Goal: Find specific page/section: Find specific page/section

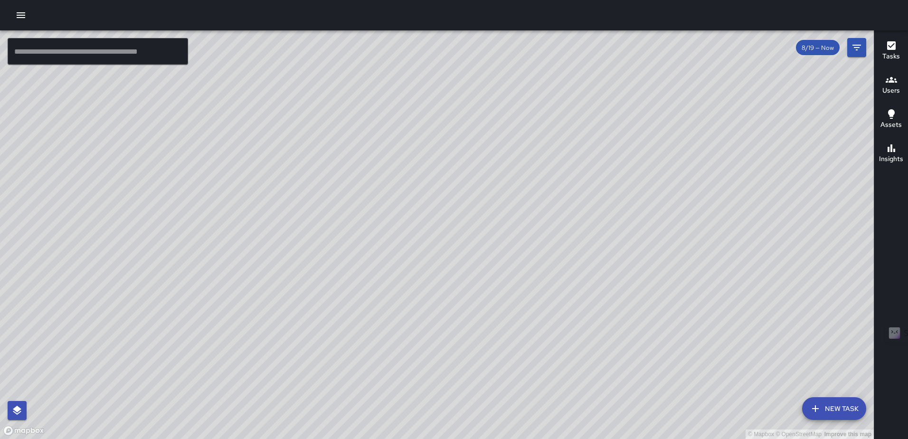
drag, startPoint x: 655, startPoint y: 296, endPoint x: 650, endPoint y: 165, distance: 130.8
click at [650, 165] on div "© Mapbox © OpenStreetMap Improve this map" at bounding box center [437, 234] width 874 height 409
click at [894, 44] on icon "button" at bounding box center [891, 45] width 11 height 11
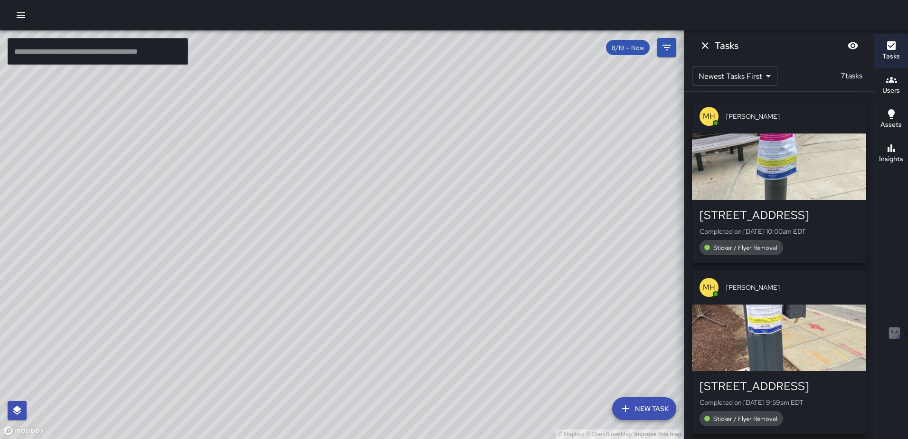
click at [795, 178] on div "button" at bounding box center [779, 167] width 174 height 67
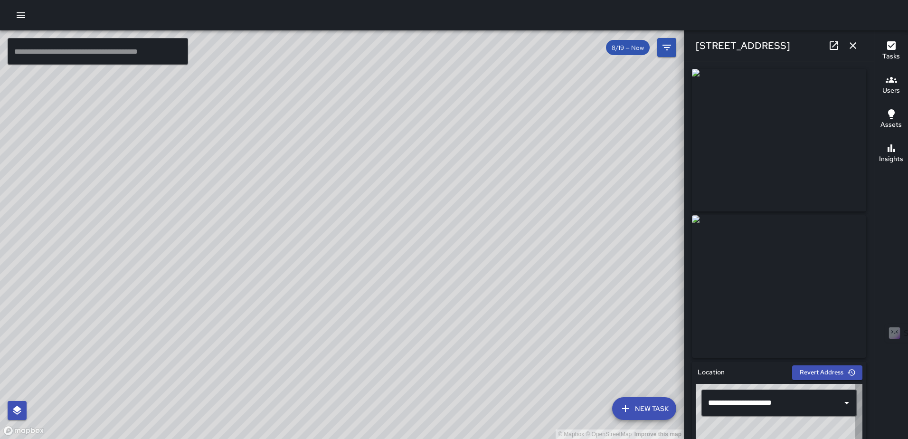
type input "**********"
click at [855, 48] on icon "button" at bounding box center [853, 45] width 7 height 7
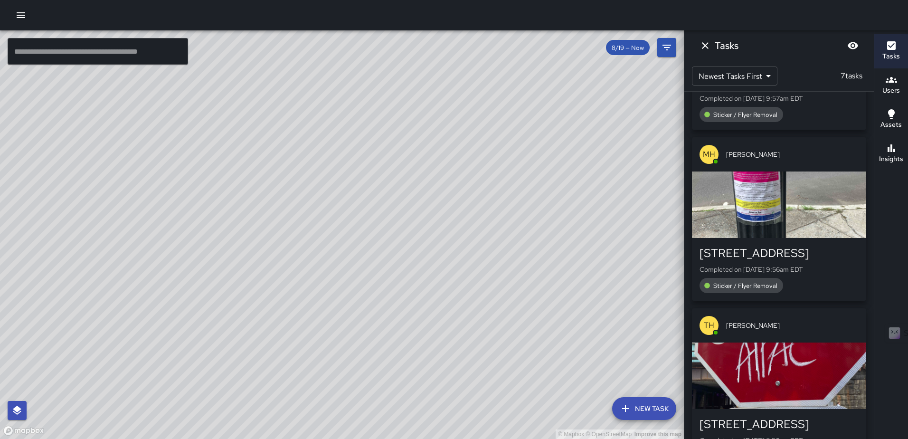
scroll to position [515, 0]
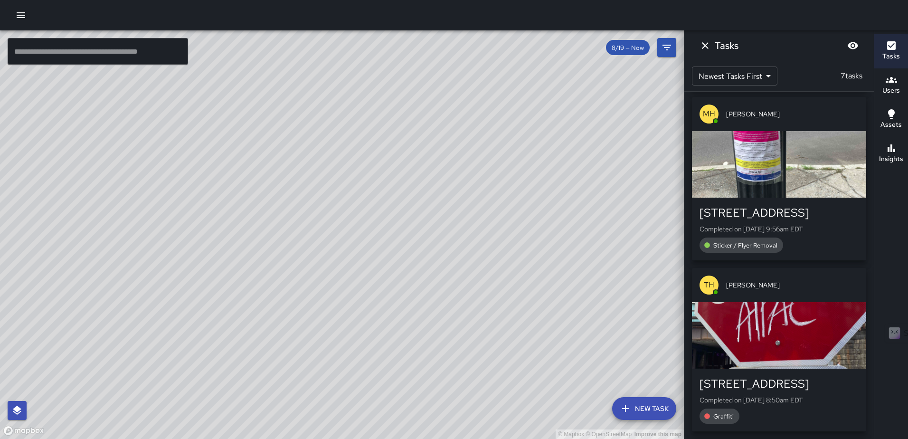
click at [763, 316] on div "button" at bounding box center [779, 335] width 174 height 67
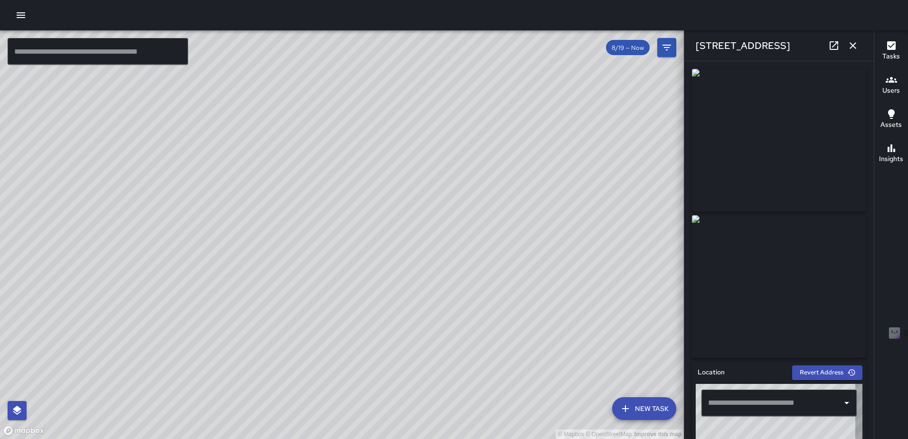
type input "**********"
click at [851, 45] on icon "button" at bounding box center [853, 45] width 11 height 11
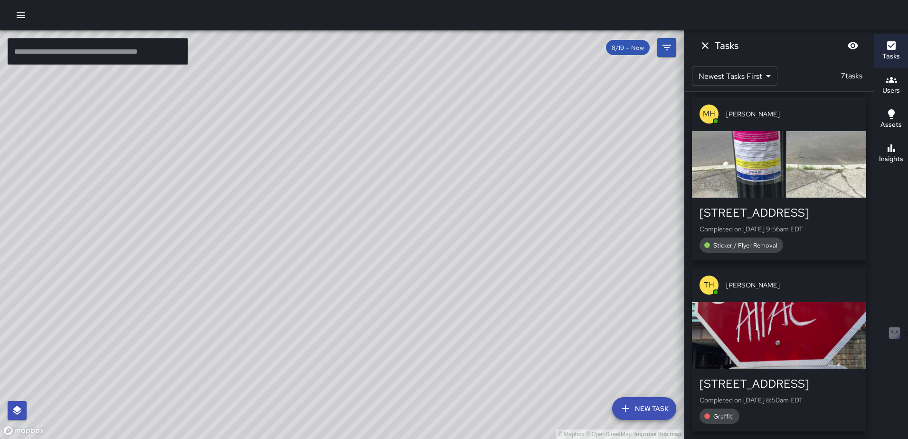
drag, startPoint x: 785, startPoint y: 322, endPoint x: 896, endPoint y: 266, distance: 123.7
click at [785, 322] on div "button" at bounding box center [779, 335] width 174 height 67
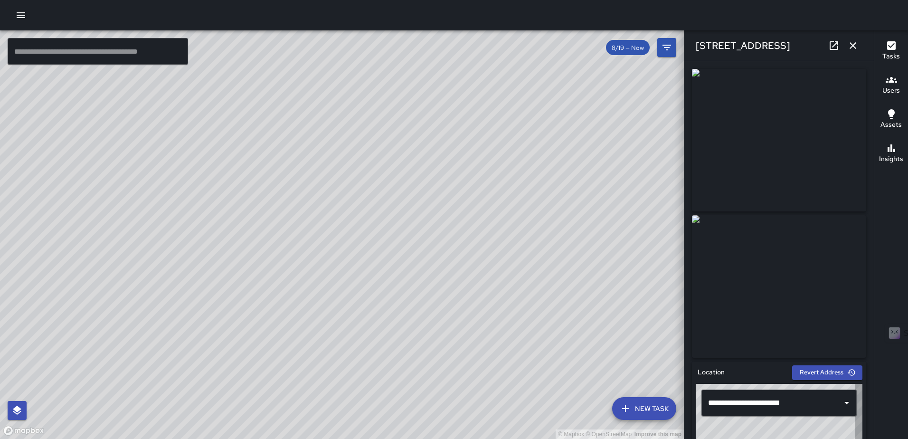
type input "**********"
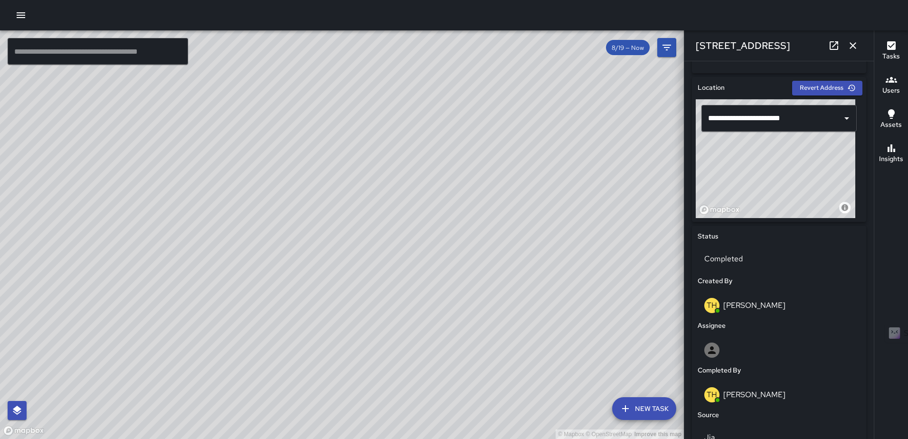
scroll to position [285, 0]
click at [857, 43] on icon "button" at bounding box center [853, 45] width 11 height 11
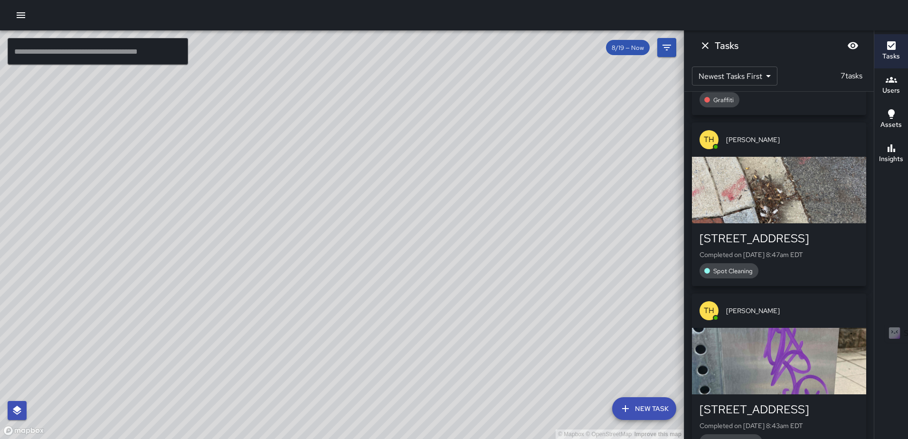
scroll to position [858, 0]
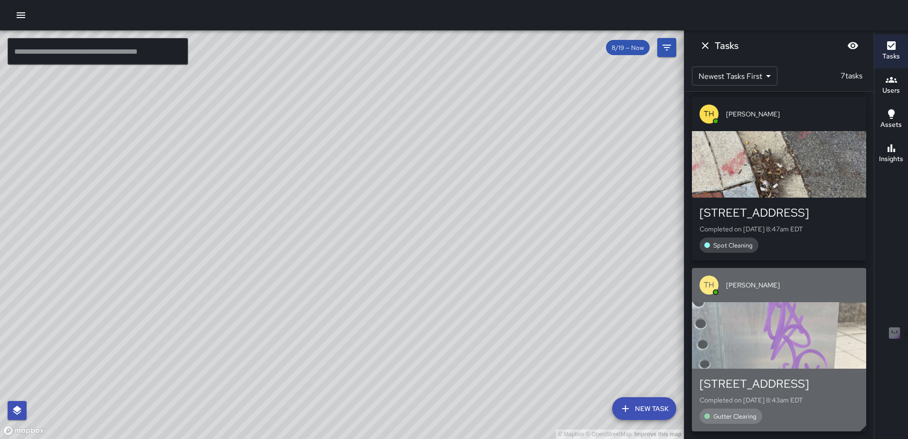
click at [756, 314] on div "button" at bounding box center [779, 335] width 174 height 67
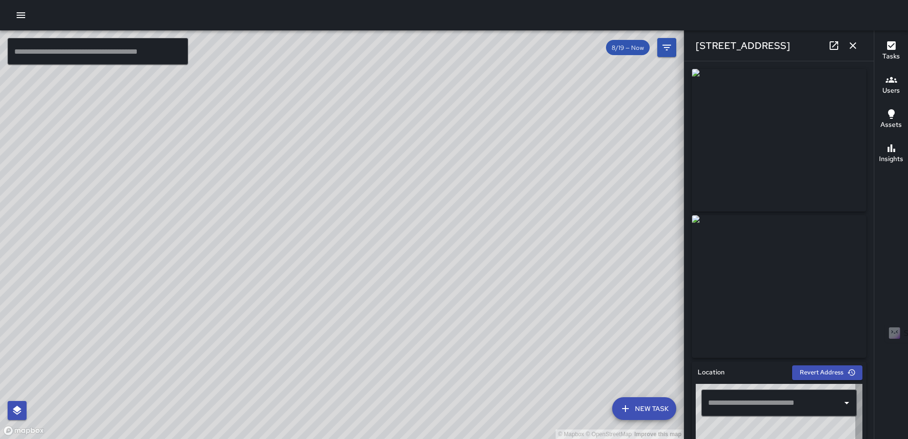
type input "**********"
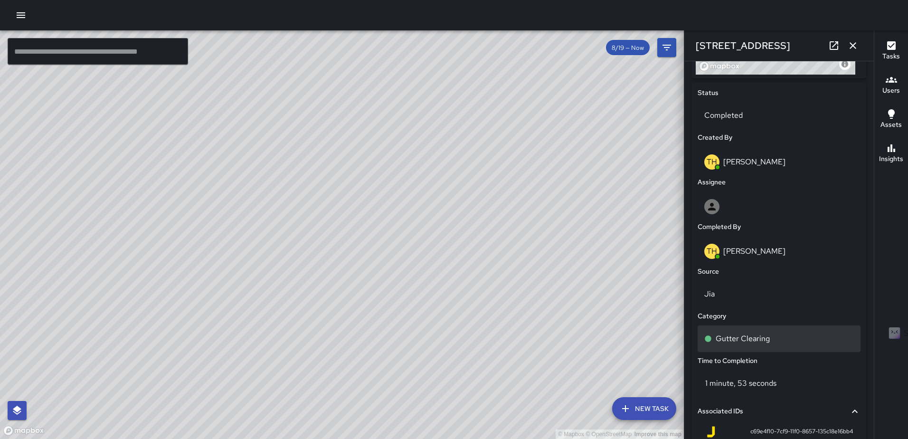
scroll to position [429, 0]
click at [740, 334] on p "Gutter Clearing" at bounding box center [743, 337] width 54 height 11
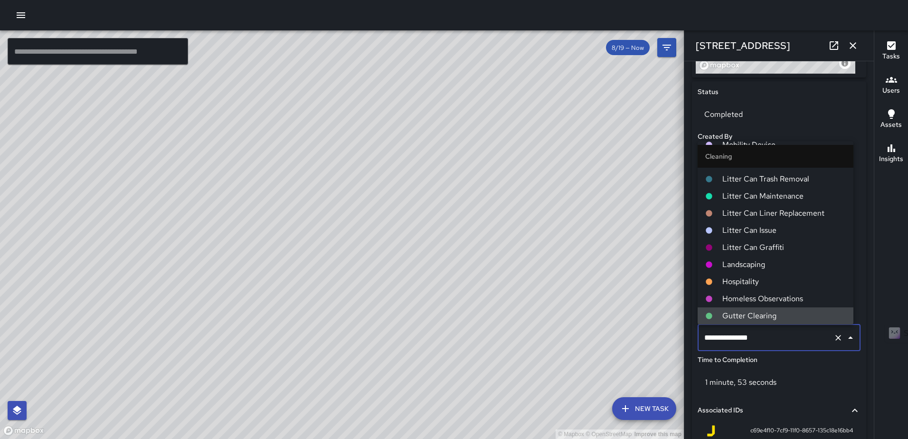
scroll to position [284, 0]
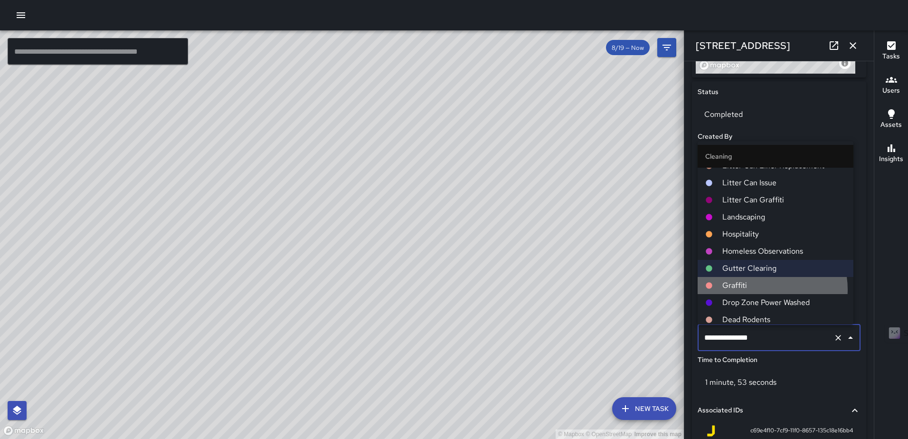
click at [763, 289] on span "Graffiti" at bounding box center [785, 285] width 124 height 11
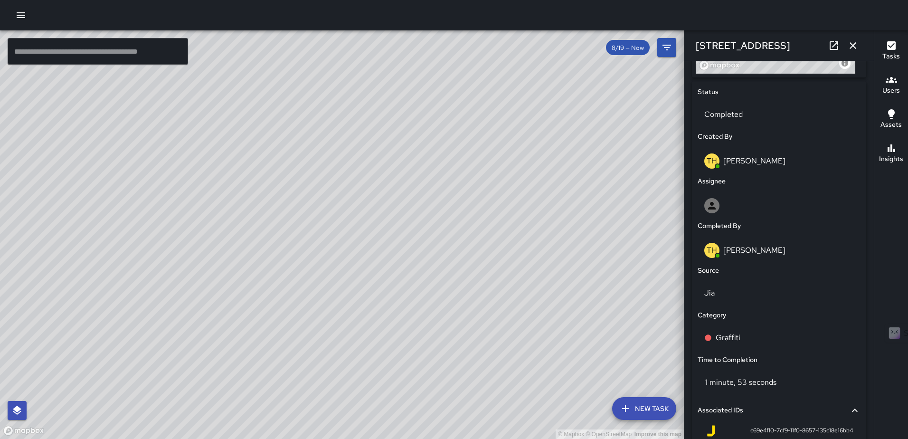
click at [856, 49] on icon "button" at bounding box center [853, 45] width 11 height 11
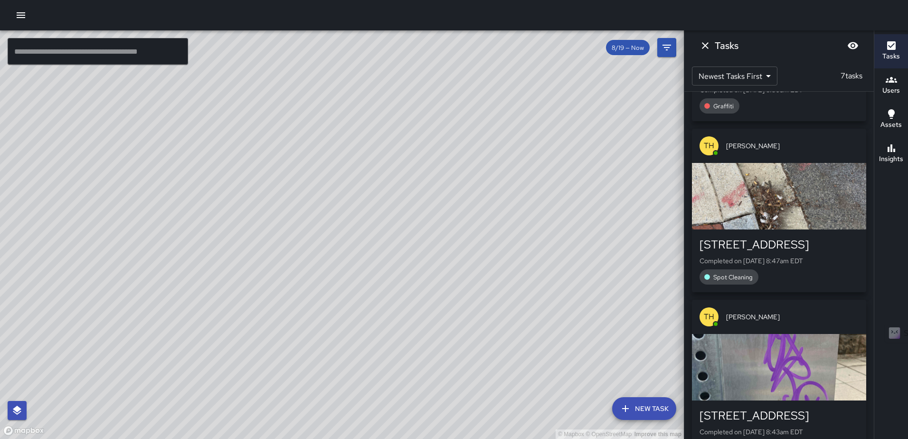
scroll to position [763, 0]
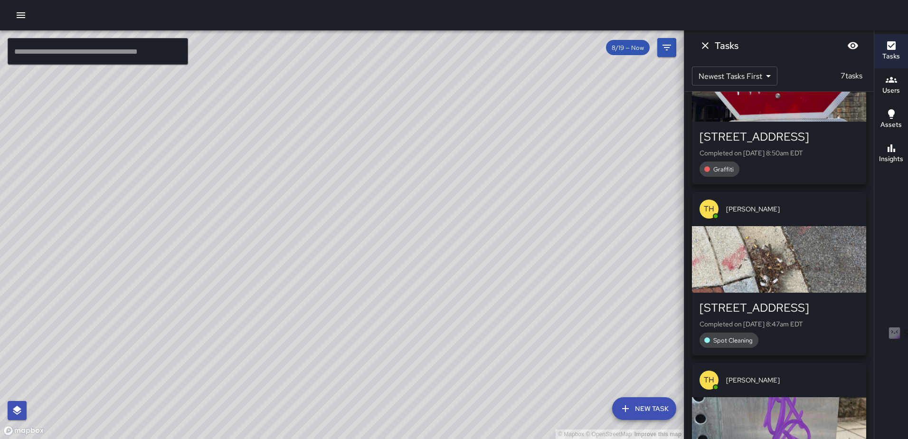
click at [794, 269] on div "button" at bounding box center [779, 259] width 174 height 67
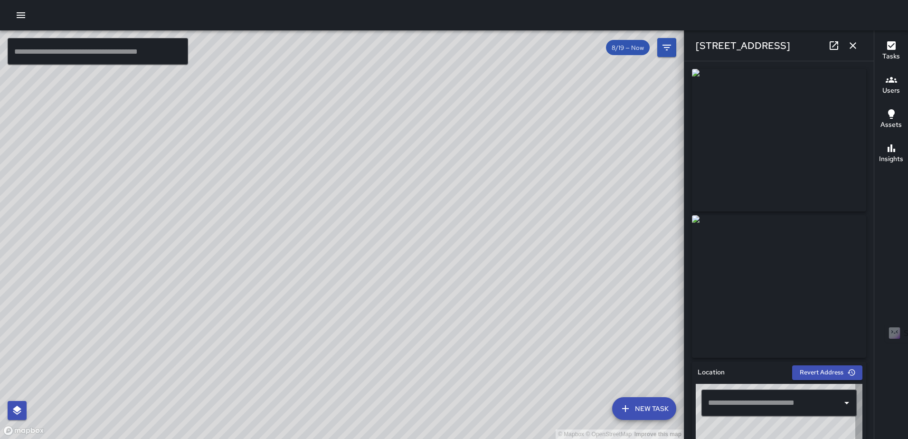
type input "**********"
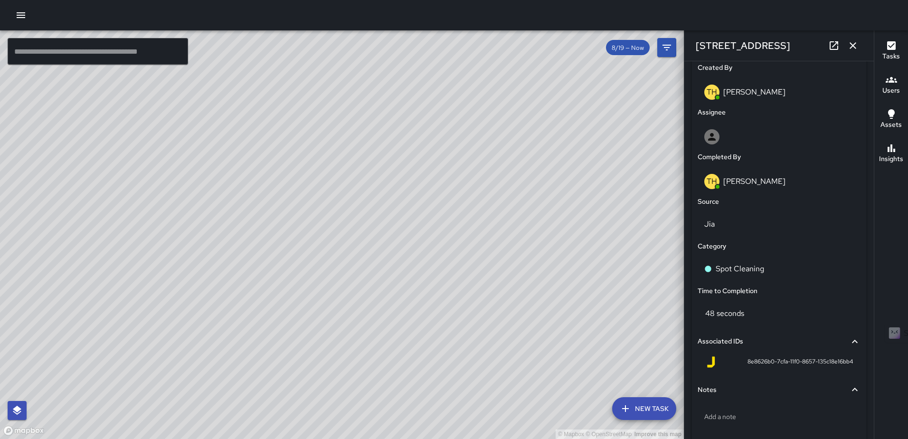
scroll to position [508, 0]
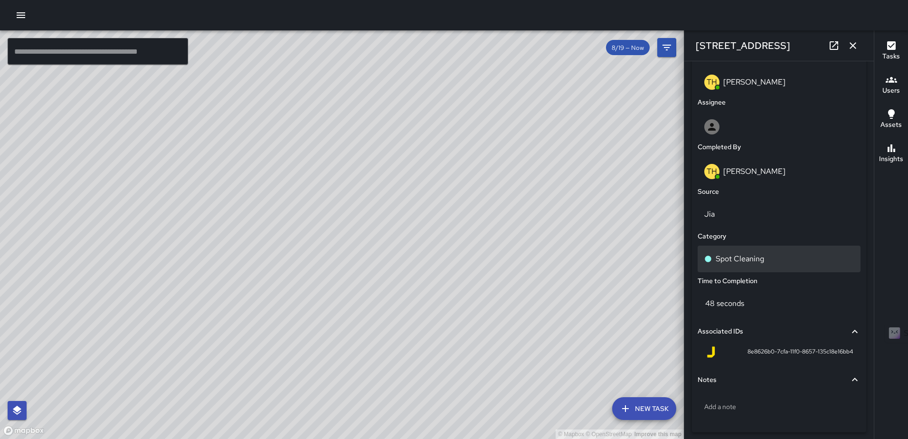
click at [729, 259] on p "Spot Cleaning" at bounding box center [740, 258] width 48 height 11
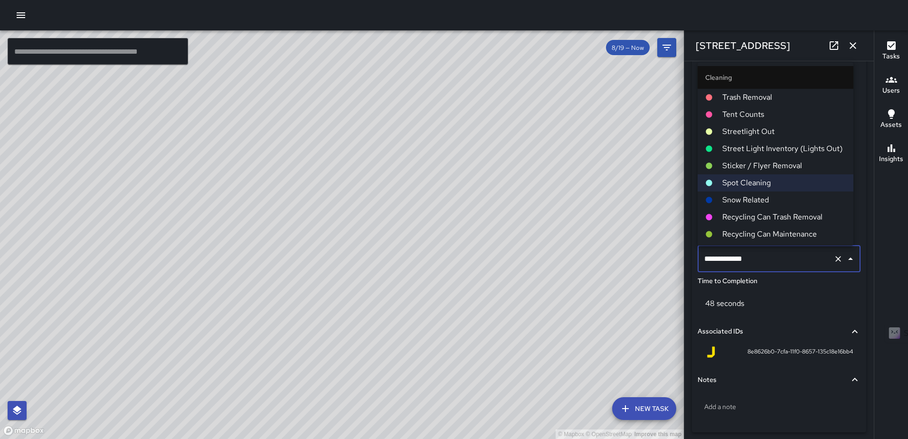
click at [746, 100] on span "Trash Removal" at bounding box center [785, 97] width 124 height 11
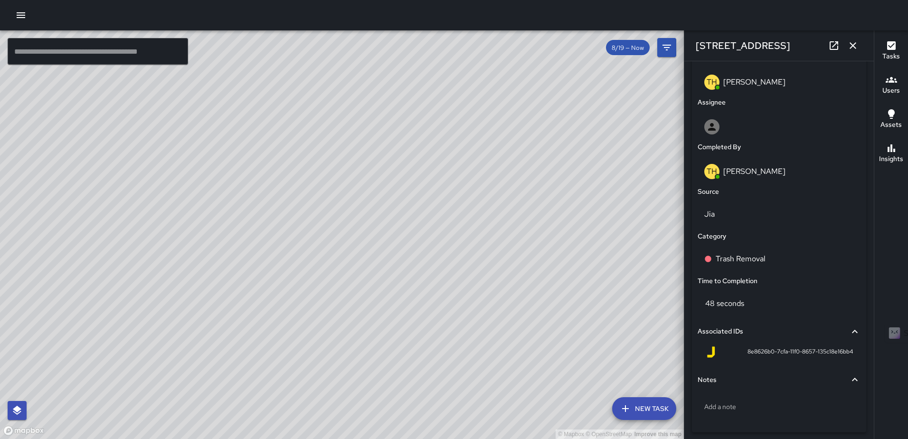
click at [857, 48] on icon "button" at bounding box center [853, 45] width 11 height 11
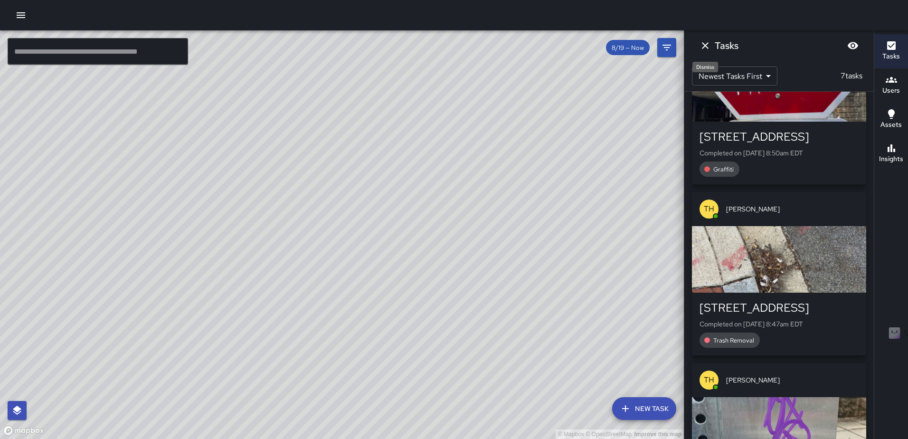
click at [706, 47] on icon "Dismiss" at bounding box center [705, 45] width 11 height 11
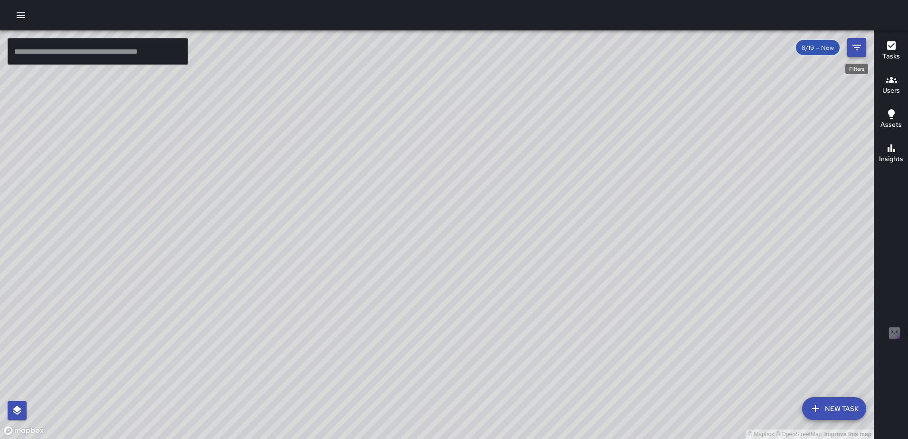
click at [862, 51] on icon "Filters" at bounding box center [856, 47] width 11 height 11
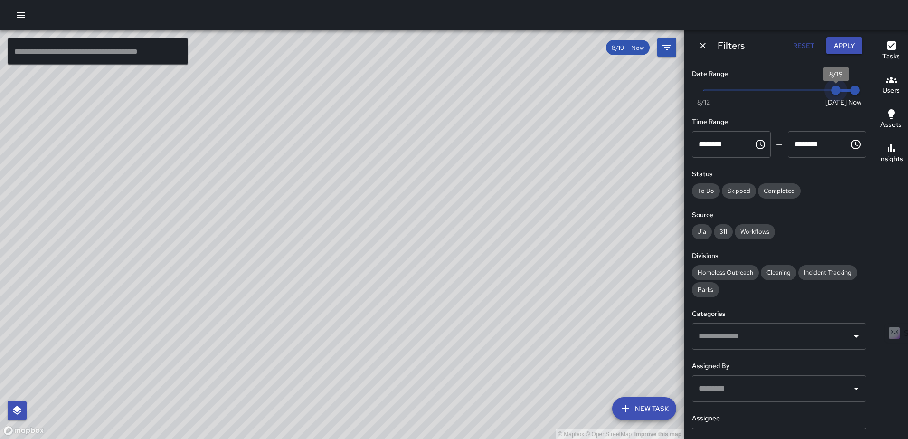
type input "*"
drag, startPoint x: 829, startPoint y: 93, endPoint x: 811, endPoint y: 94, distance: 18.1
click at [812, 94] on span "8/18" at bounding box center [817, 91] width 10 height 10
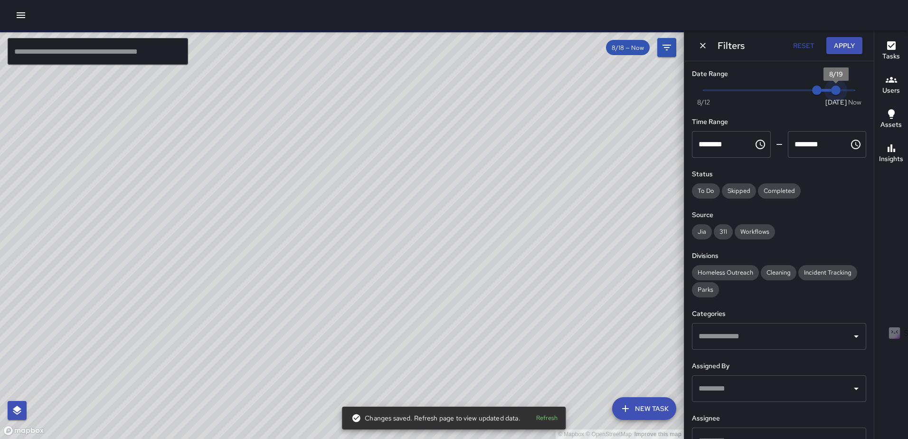
drag, startPoint x: 852, startPoint y: 92, endPoint x: 835, endPoint y: 93, distance: 17.1
click at [835, 93] on span "8/19" at bounding box center [836, 91] width 10 height 10
click at [780, 271] on span "Cleaning" at bounding box center [779, 272] width 36 height 8
click at [839, 43] on button "Apply" at bounding box center [845, 46] width 36 height 18
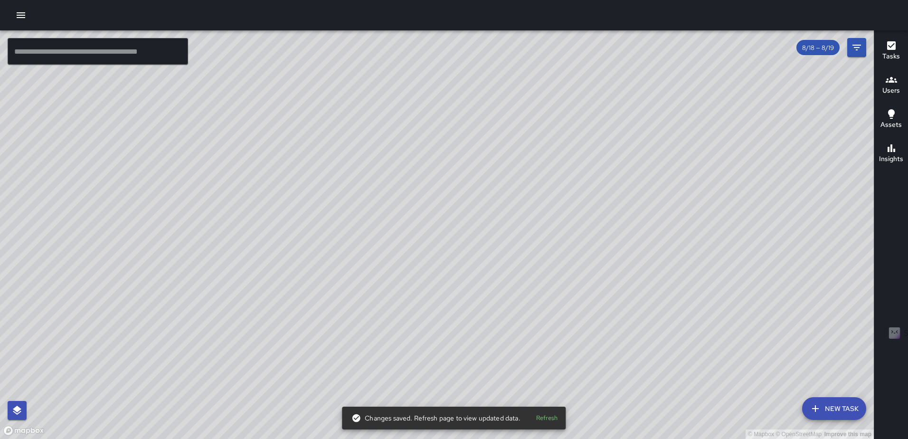
click at [888, 42] on icon "button" at bounding box center [891, 45] width 9 height 9
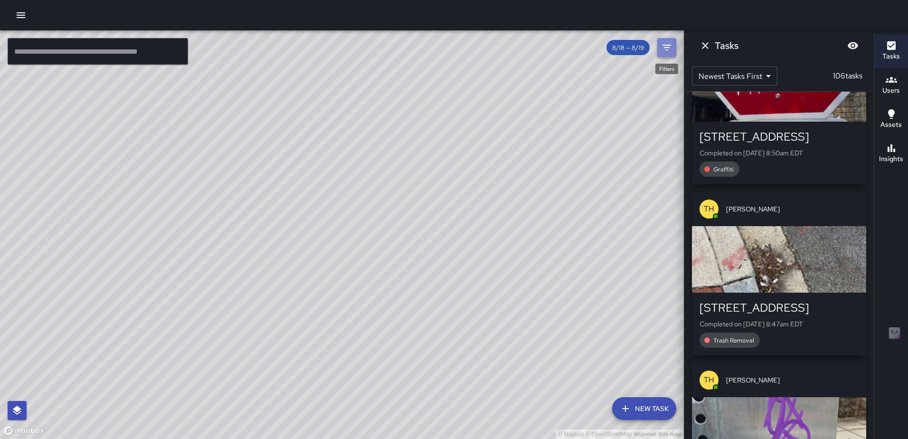
click at [669, 47] on icon "Filters" at bounding box center [666, 47] width 11 height 11
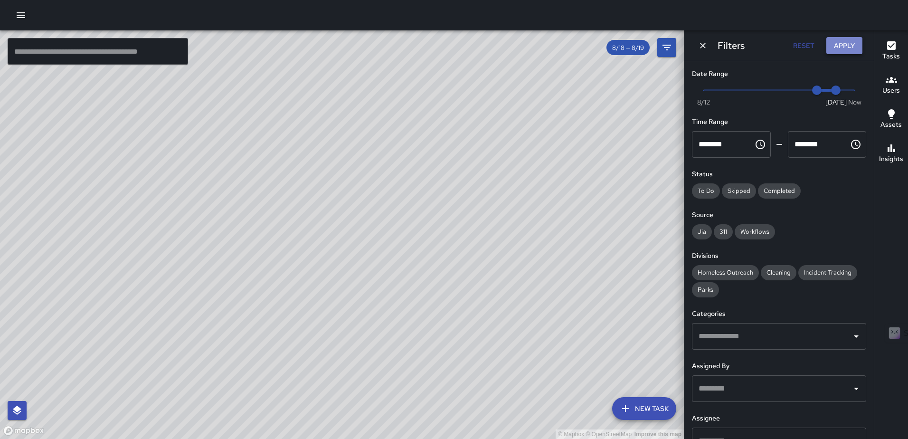
click at [842, 38] on button "Apply" at bounding box center [845, 46] width 36 height 18
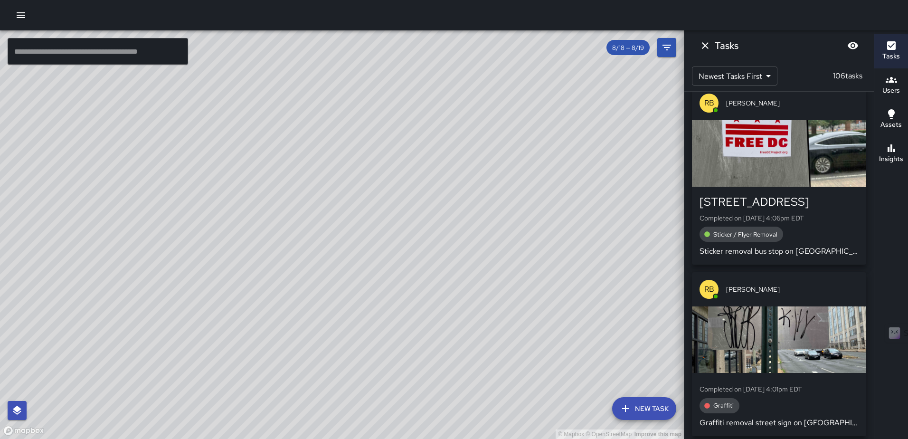
scroll to position [2425, 0]
click at [888, 144] on icon "button" at bounding box center [891, 148] width 11 height 11
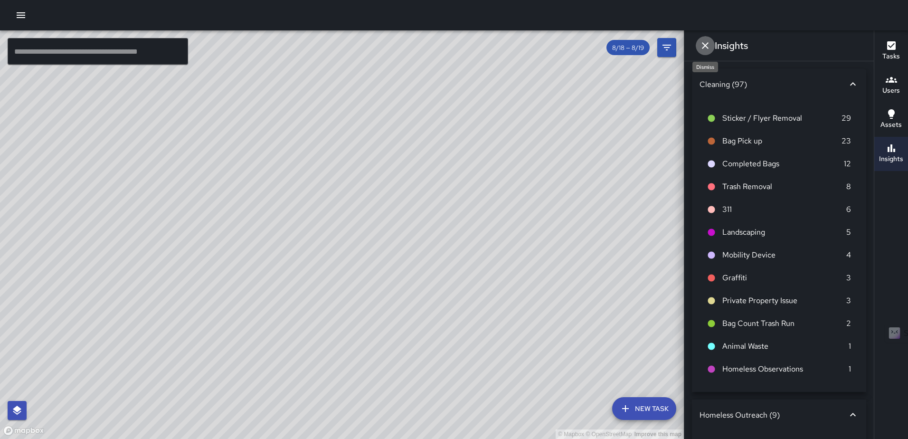
click at [708, 47] on icon "Dismiss" at bounding box center [705, 45] width 11 height 11
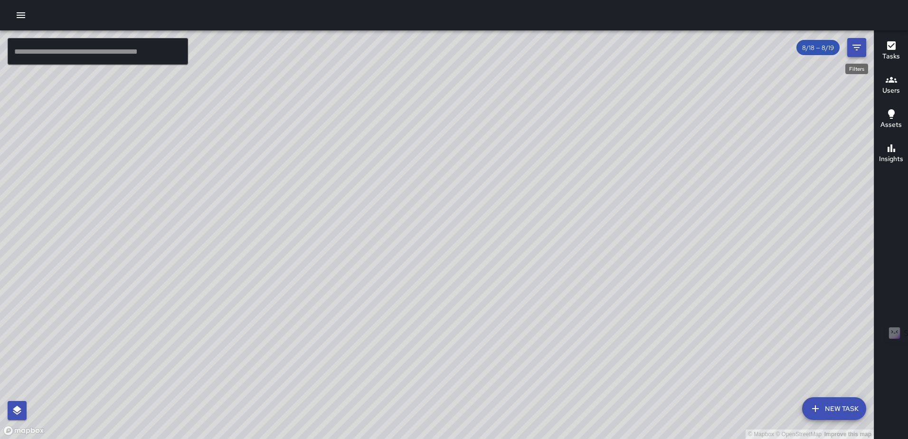
click at [858, 47] on icon "Filters" at bounding box center [856, 47] width 11 height 11
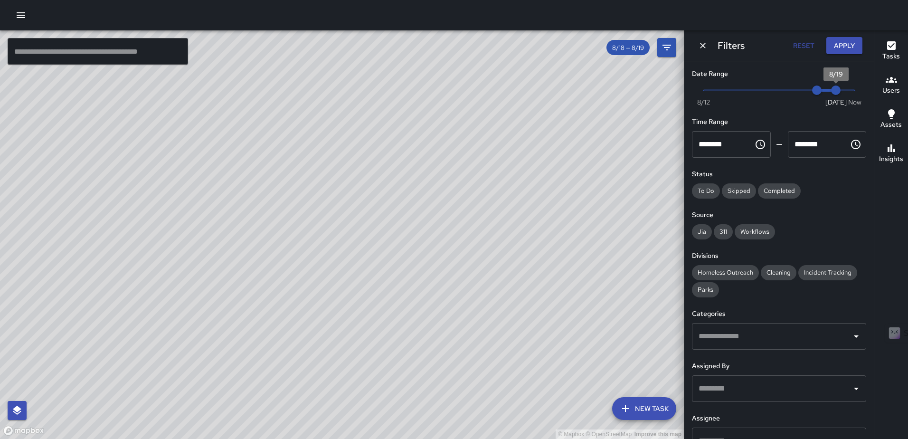
type input "*"
drag, startPoint x: 838, startPoint y: 94, endPoint x: 868, endPoint y: 94, distance: 29.5
click at [868, 94] on div "Date Range Now [DATE] [DATE] 10:22 am Time Range ******** ​ ******** ​ Status T…" at bounding box center [780, 250] width 190 height 378
type input "*"
drag, startPoint x: 811, startPoint y: 88, endPoint x: 770, endPoint y: 89, distance: 41.8
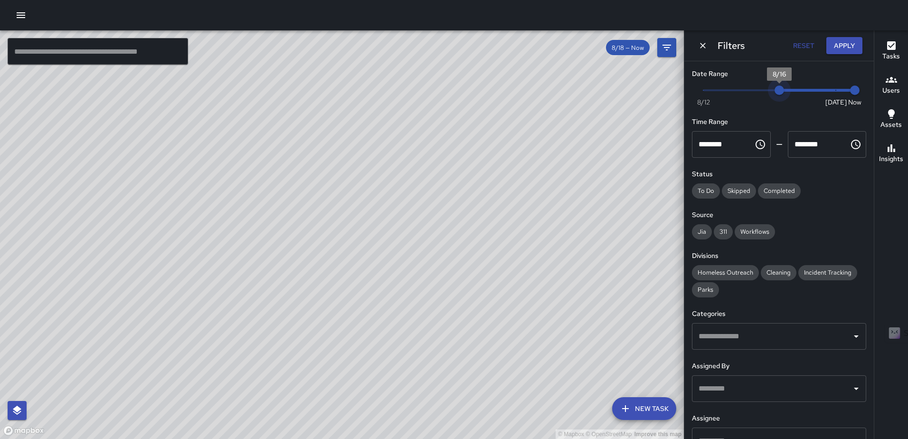
click at [775, 89] on span "8/16" at bounding box center [780, 91] width 10 height 10
click at [839, 46] on button "Apply" at bounding box center [845, 46] width 36 height 18
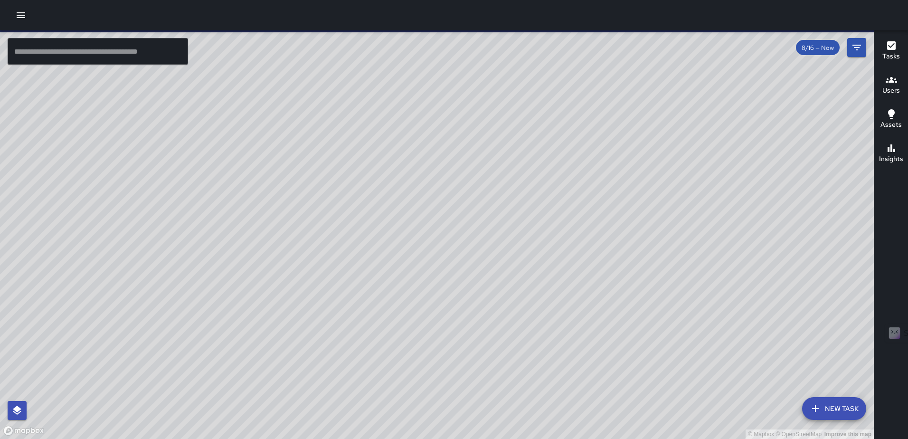
click at [892, 155] on h6 "Insights" at bounding box center [891, 159] width 24 height 10
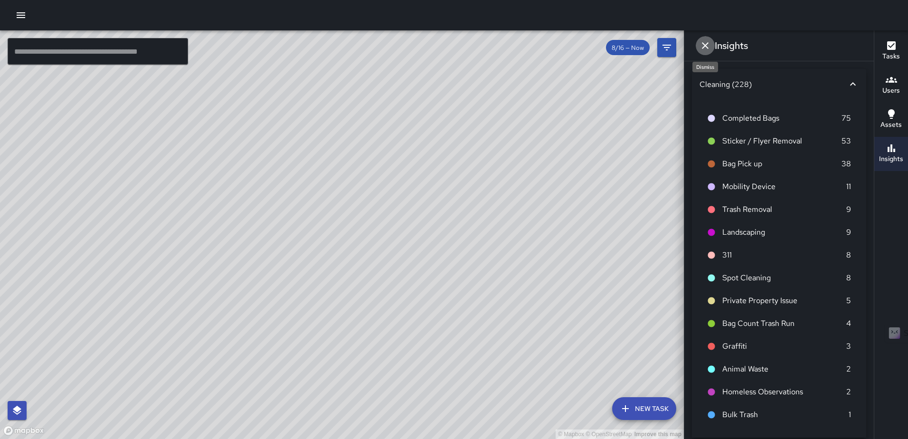
click at [705, 43] on icon "Dismiss" at bounding box center [705, 45] width 11 height 11
